Goal: Task Accomplishment & Management: Use online tool/utility

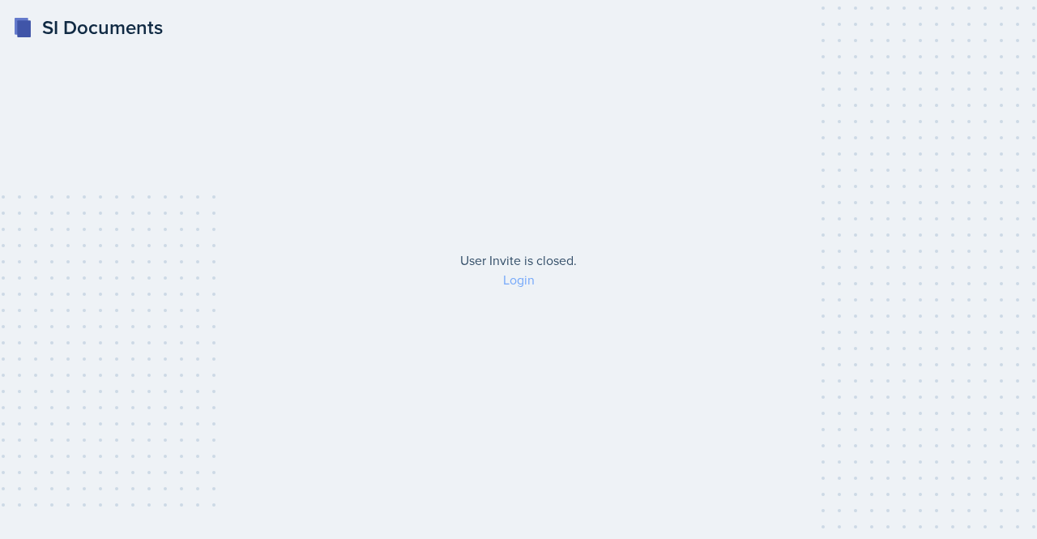
click at [510, 280] on link "Login" at bounding box center [519, 280] width 32 height 18
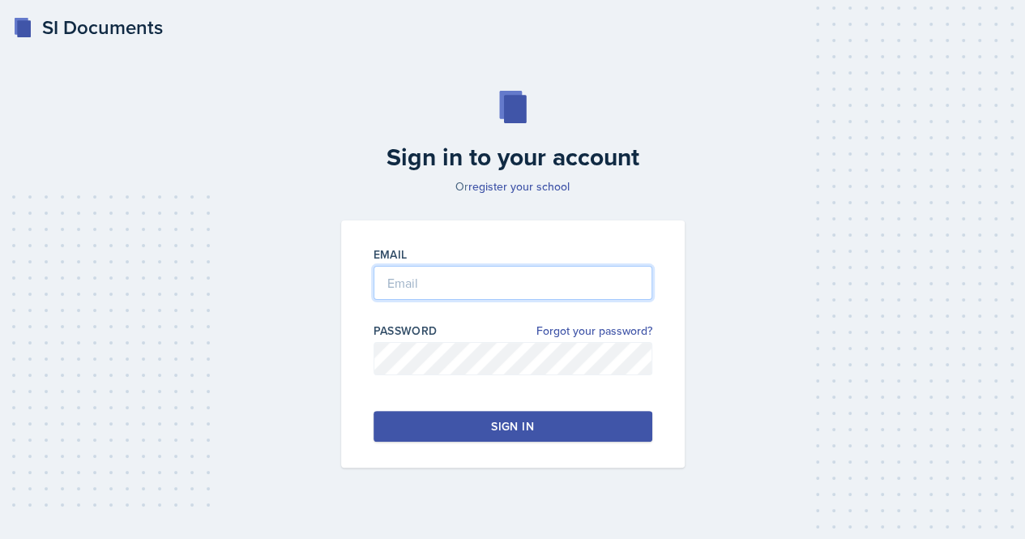
click at [449, 297] on input "email" at bounding box center [512, 283] width 279 height 34
type input "[EMAIL_ADDRESS][DOMAIN_NAME]"
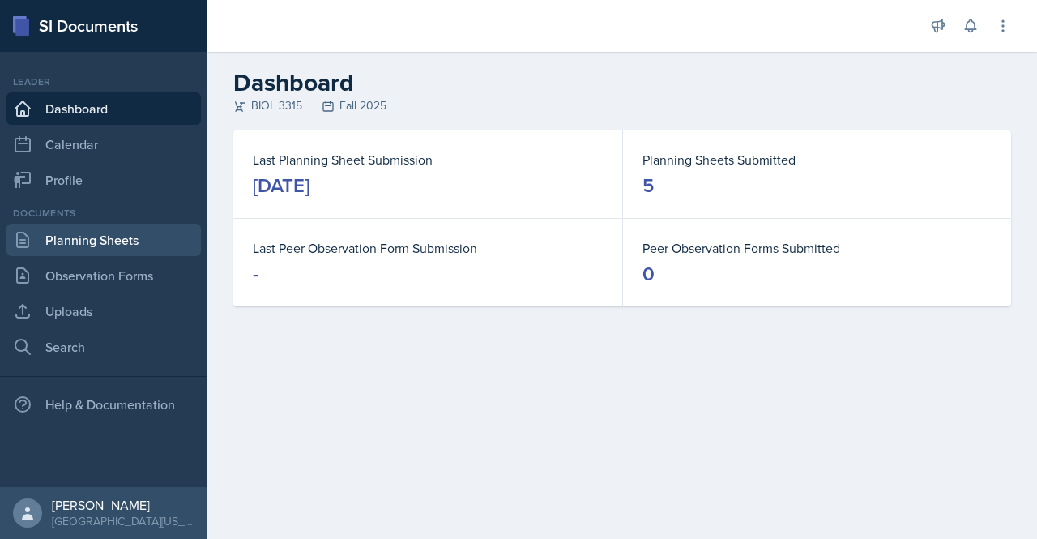
click at [96, 233] on link "Planning Sheets" at bounding box center [103, 240] width 194 height 32
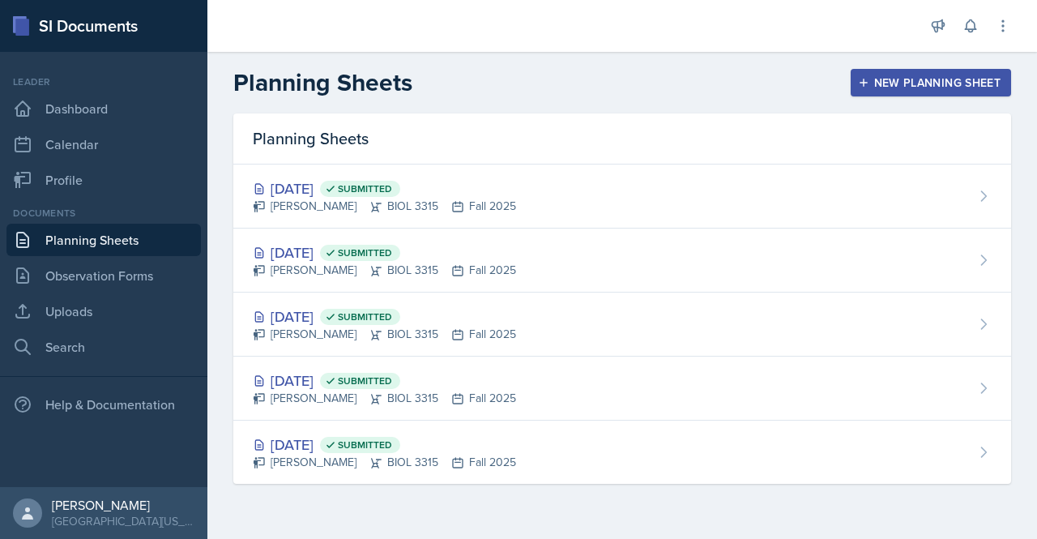
click at [908, 72] on button "New Planning Sheet" at bounding box center [930, 83] width 160 height 28
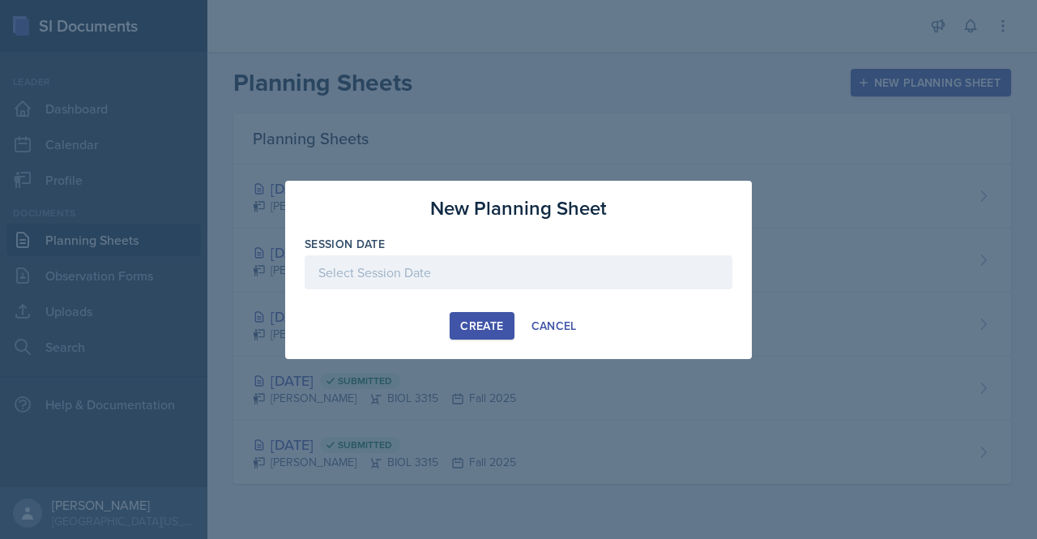
click at [495, 326] on div "Create" at bounding box center [481, 325] width 43 height 13
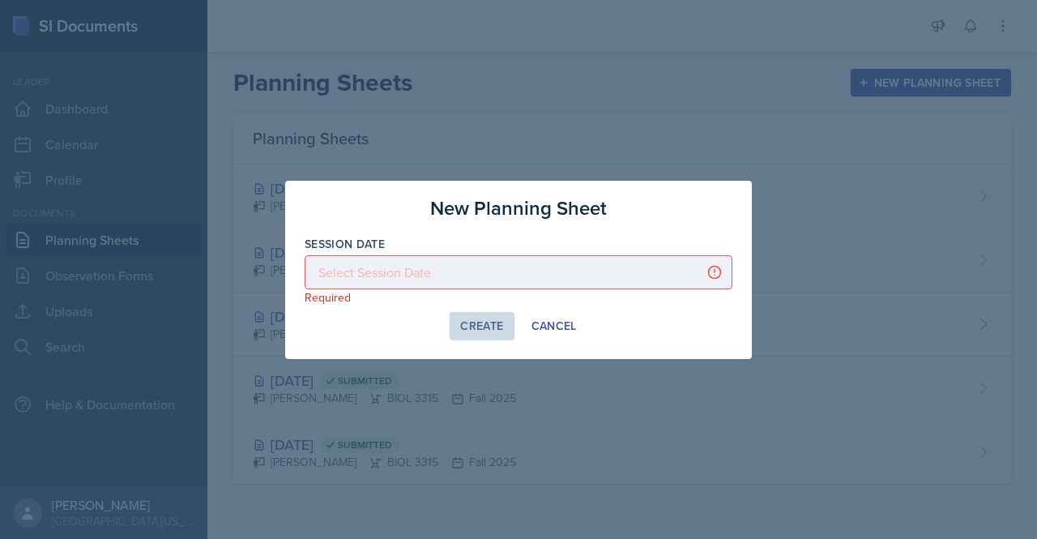
click at [497, 262] on div at bounding box center [519, 272] width 428 height 34
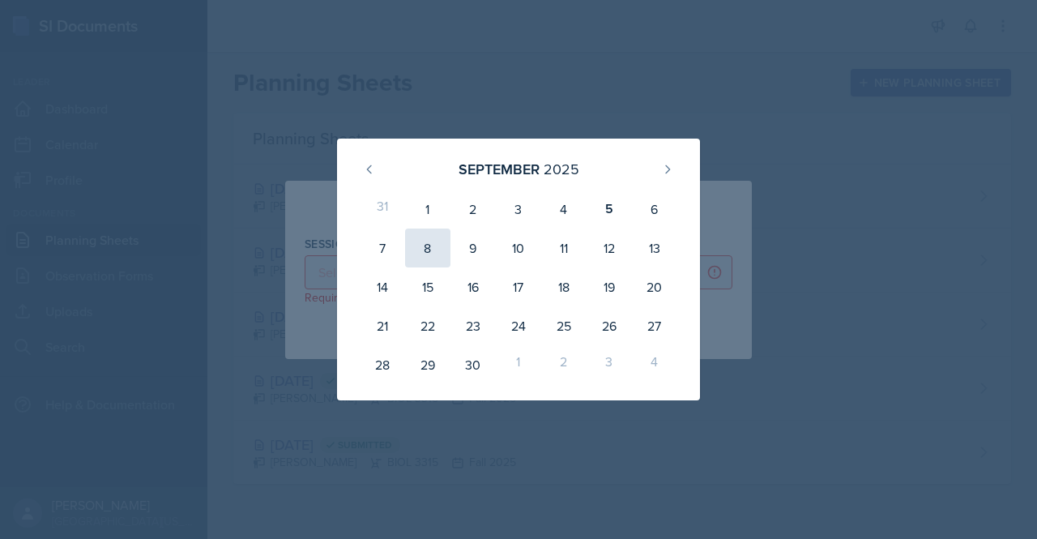
click at [429, 257] on div "8" at bounding box center [427, 247] width 45 height 39
type input "[DATE]"
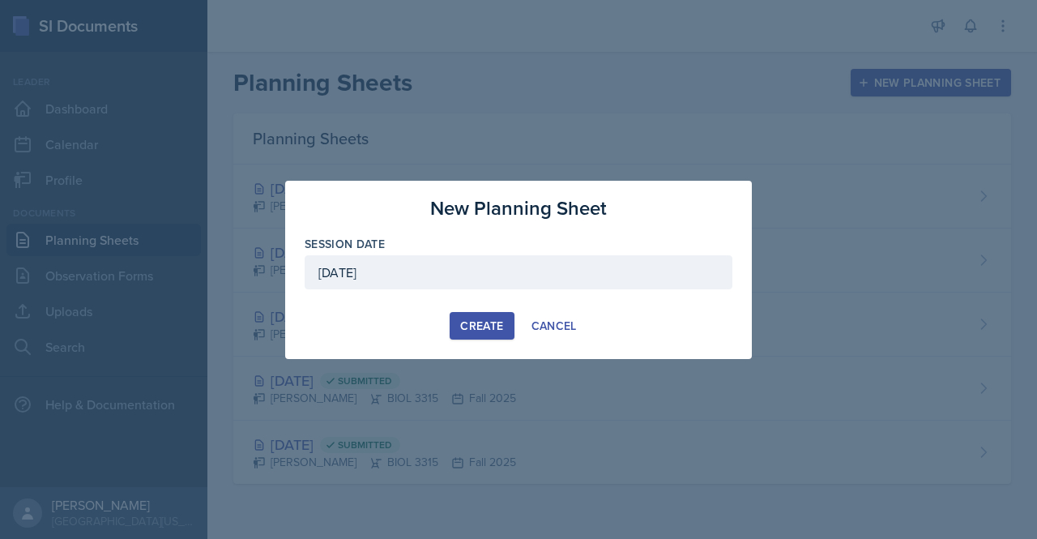
click at [468, 322] on div "Create" at bounding box center [481, 325] width 43 height 13
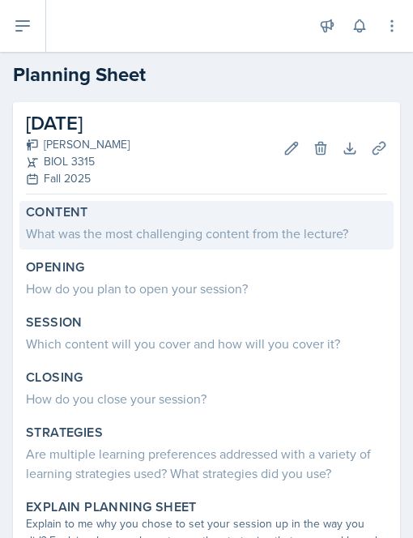
click at [87, 238] on div "What was the most challenging content from the lecture?" at bounding box center [206, 233] width 361 height 19
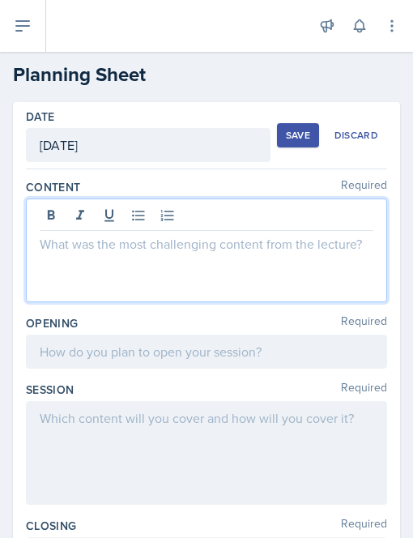
click at [86, 220] on div at bounding box center [206, 250] width 361 height 104
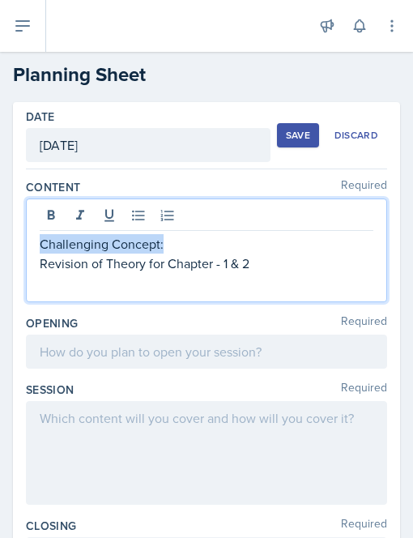
drag, startPoint x: 172, startPoint y: 245, endPoint x: 38, endPoint y: 242, distance: 133.7
click at [38, 242] on div "Challenging Concept: Revision of Theory for Chapter - 1 & 2" at bounding box center [206, 250] width 361 height 104
click at [58, 210] on button at bounding box center [51, 215] width 23 height 23
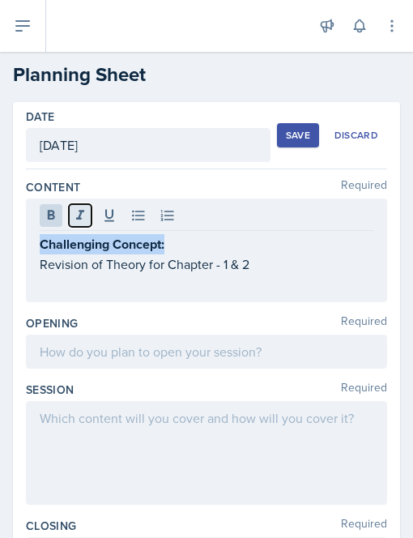
click at [71, 210] on button at bounding box center [80, 215] width 23 height 23
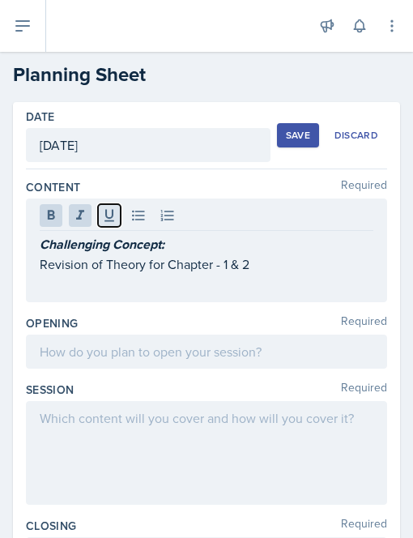
click at [99, 213] on button at bounding box center [109, 215] width 23 height 23
click at [97, 289] on div "Challenging Concept: Revision of Theory for Chapter - 1 & 2" at bounding box center [206, 250] width 361 height 104
click at [112, 292] on div "Challenging Concept: Revision of Theory for Chapter - 1 & 2" at bounding box center [206, 250] width 361 height 104
click at [83, 363] on div at bounding box center [206, 351] width 361 height 34
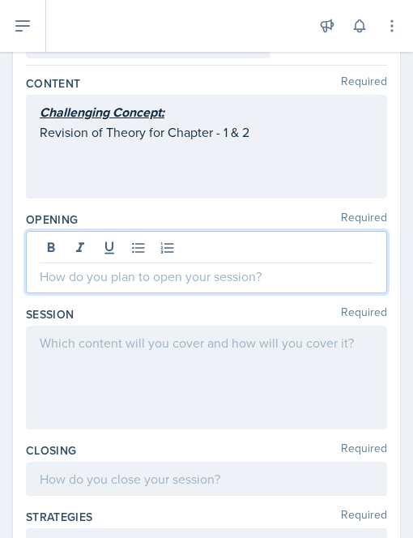
scroll to position [113, 0]
